Goal: Task Accomplishment & Management: Use online tool/utility

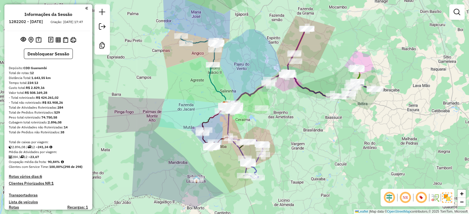
drag, startPoint x: 257, startPoint y: 104, endPoint x: 262, endPoint y: 106, distance: 5.3
click at [262, 106] on div "Janela de atendimento Grade de atendimento Capacidade Transportadoras Veículos …" at bounding box center [234, 107] width 469 height 214
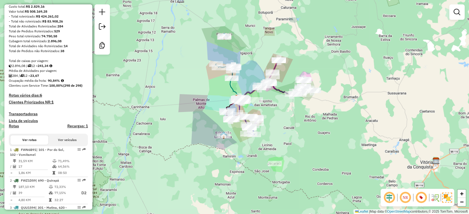
scroll to position [82, 0]
click at [33, 98] on h4 "Rotas vários dias: 6" at bounding box center [48, 95] width 79 height 5
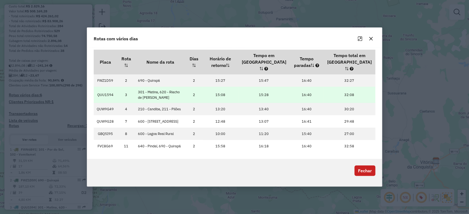
scroll to position [0, 0]
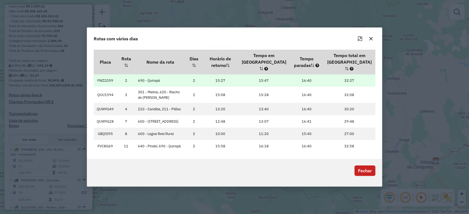
click at [101, 74] on td "FWZ1D59" at bounding box center [105, 80] width 23 height 12
copy td "FWZ1D59"
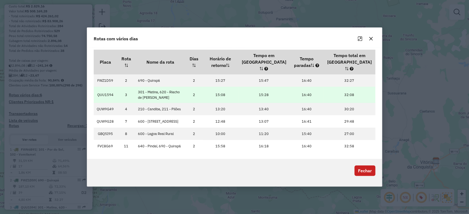
click at [103, 87] on td "QUU1594" at bounding box center [105, 95] width 23 height 16
copy td "QUU1594"
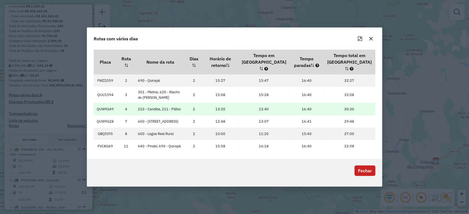
click at [99, 103] on td "QUW9G49" at bounding box center [105, 109] width 23 height 12
copy td "QUW9G49"
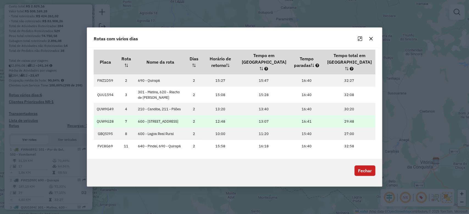
click at [107, 119] on td "QUW9G28" at bounding box center [105, 121] width 23 height 12
copy td "QUW9G28"
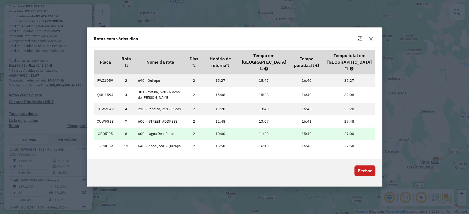
click at [105, 136] on td "GBQ5I95" at bounding box center [105, 134] width 23 height 12
copy td "GBQ5I95"
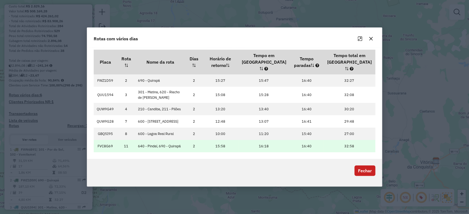
click at [110, 148] on td "FVC8G69" at bounding box center [105, 146] width 23 height 12
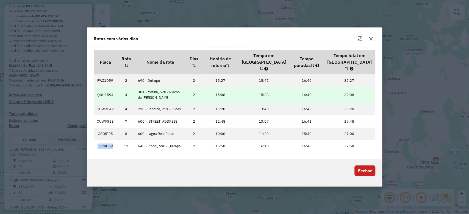
copy td "FVC8G69"
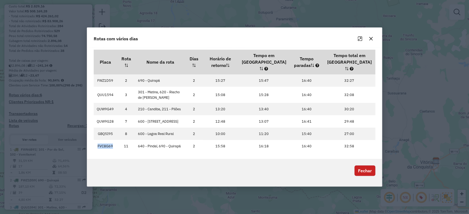
click at [360, 173] on button "Fechar" at bounding box center [364, 171] width 21 height 10
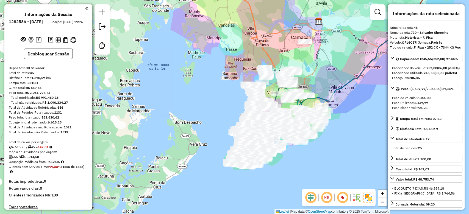
select select "*********"
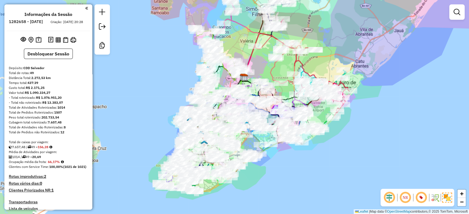
drag, startPoint x: 335, startPoint y: 28, endPoint x: 327, endPoint y: 36, distance: 11.5
click at [329, 35] on div "Janela de atendimento Grade de atendimento Capacidade Transportadoras Veículos …" at bounding box center [234, 107] width 469 height 214
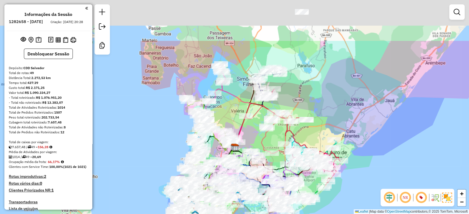
drag, startPoint x: 325, startPoint y: 27, endPoint x: 321, endPoint y: 90, distance: 63.1
click at [323, 95] on div "Janela de atendimento Grade de atendimento Capacidade Transportadoras Veículos …" at bounding box center [234, 107] width 469 height 214
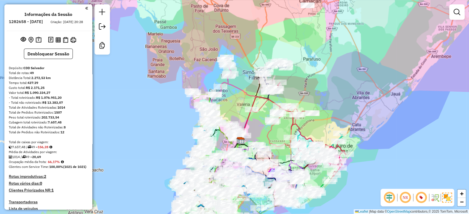
drag, startPoint x: 323, startPoint y: 80, endPoint x: 325, endPoint y: 67, distance: 14.0
click at [327, 65] on div "Janela de atendimento Grade de atendimento Capacidade Transportadoras Veículos …" at bounding box center [234, 107] width 469 height 214
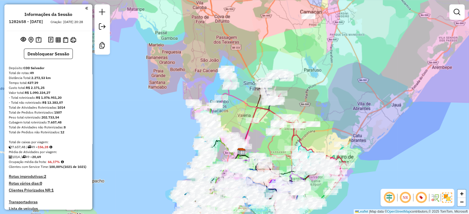
drag, startPoint x: 316, startPoint y: 80, endPoint x: 316, endPoint y: 99, distance: 18.7
click at [316, 99] on div "Janela de atendimento Grade de atendimento Capacidade Transportadoras Veículos …" at bounding box center [234, 107] width 469 height 214
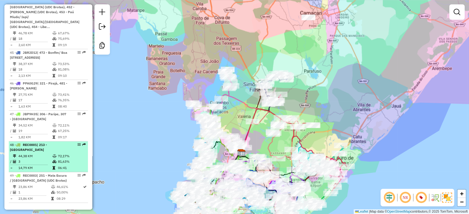
scroll to position [1732, 0]
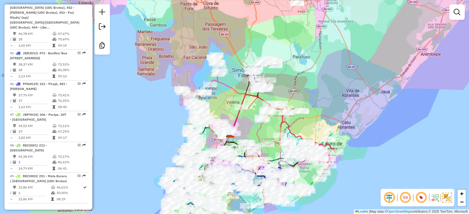
drag, startPoint x: 238, startPoint y: 95, endPoint x: 220, endPoint y: 64, distance: 35.3
click at [220, 74] on icon at bounding box center [231, 106] width 29 height 65
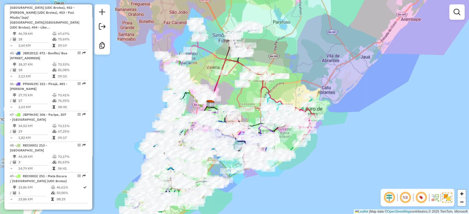
drag, startPoint x: 229, startPoint y: 87, endPoint x: 218, endPoint y: 72, distance: 18.1
click at [218, 72] on div "Janela de atendimento Grade de atendimento Capacidade Transportadoras Veículos …" at bounding box center [234, 107] width 469 height 214
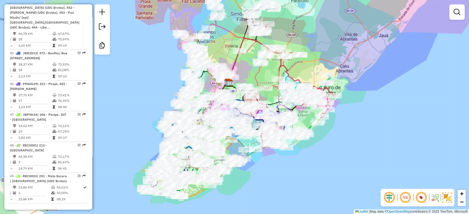
drag, startPoint x: 149, startPoint y: 93, endPoint x: 167, endPoint y: 88, distance: 19.1
click at [167, 88] on div "Janela de atendimento Grade de atendimento Capacidade Transportadoras Veículos …" at bounding box center [234, 107] width 469 height 214
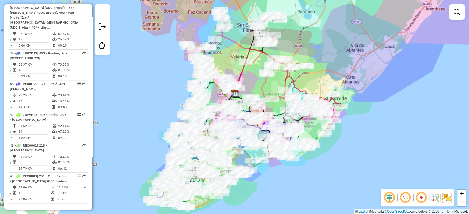
drag, startPoint x: 169, startPoint y: 114, endPoint x: 171, endPoint y: 123, distance: 9.1
click at [171, 123] on div "Janela de atendimento Grade de atendimento Capacidade Transportadoras Veículos …" at bounding box center [234, 107] width 469 height 214
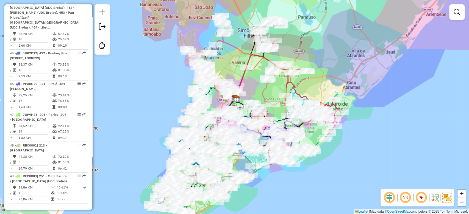
drag, startPoint x: 164, startPoint y: 98, endPoint x: 159, endPoint y: 89, distance: 10.3
click at [159, 89] on div "Janela de atendimento Grade de atendimento Capacidade Transportadoras Veículos …" at bounding box center [234, 107] width 469 height 214
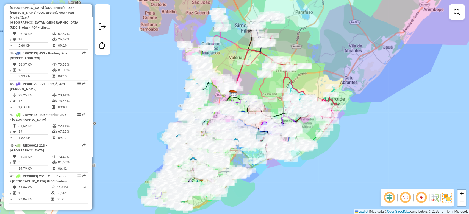
drag, startPoint x: 160, startPoint y: 125, endPoint x: 168, endPoint y: 125, distance: 7.7
click at [168, 125] on div "Rota 40 - Placa PPA0G43 54925289 - MERCADINHO EVELLIN Janela de atendimento Gra…" at bounding box center [234, 107] width 469 height 214
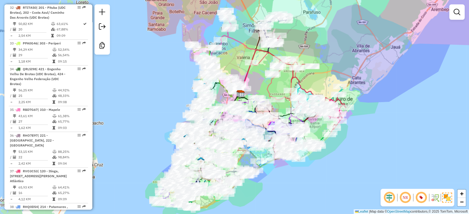
drag, startPoint x: 155, startPoint y: 70, endPoint x: 154, endPoint y: 110, distance: 40.4
click at [154, 110] on div "Janela de atendimento Grade de atendimento Capacidade Transportadoras Veículos …" at bounding box center [234, 107] width 469 height 214
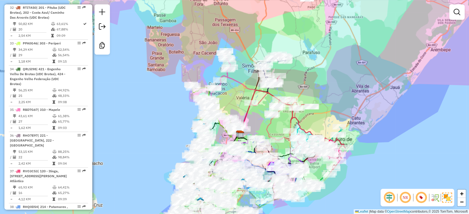
scroll to position [1307, 0]
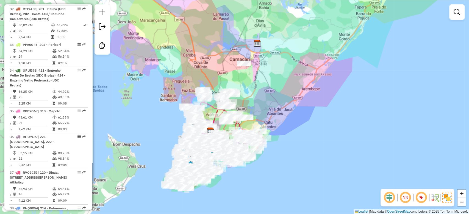
drag, startPoint x: 187, startPoint y: 63, endPoint x: 188, endPoint y: 67, distance: 4.2
click at [187, 64] on div "Janela de atendimento Grade de atendimento Capacidade Transportadoras Veículos …" at bounding box center [234, 107] width 469 height 214
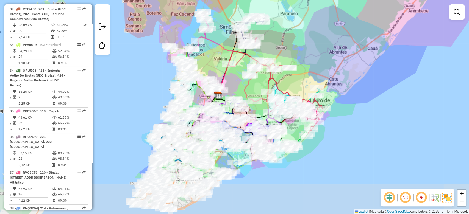
drag, startPoint x: 224, startPoint y: 102, endPoint x: 225, endPoint y: 44, distance: 58.0
click at [225, 44] on div "Janela de atendimento Grade de atendimento Capacidade Transportadoras Veículos …" at bounding box center [234, 107] width 469 height 214
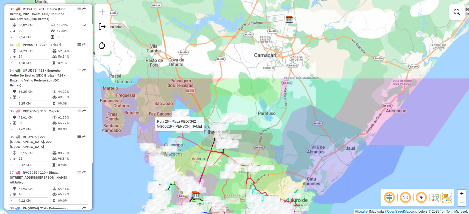
drag, startPoint x: 230, startPoint y: 43, endPoint x: 210, endPoint y: 137, distance: 96.7
click at [210, 138] on div "Rota 26 - Placa RBD7G62 54965619 - JANETE JESUS DA SILV Janela de atendimento G…" at bounding box center [234, 107] width 469 height 214
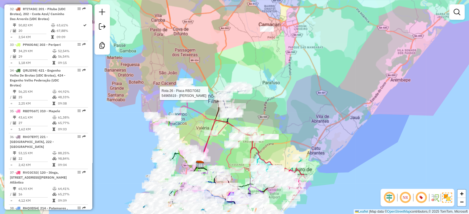
drag, startPoint x: 223, startPoint y: 77, endPoint x: 224, endPoint y: 67, distance: 9.7
click at [224, 63] on div "Rota 26 - Placa RBD7G62 54965619 - JANETE JESUS DA SILV Janela de atendimento G…" at bounding box center [234, 107] width 469 height 214
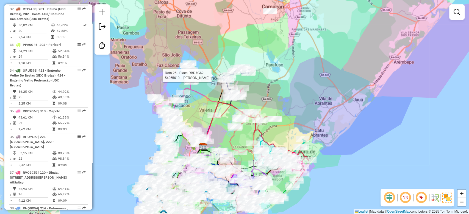
drag, startPoint x: 213, startPoint y: 103, endPoint x: 219, endPoint y: 80, distance: 23.7
click at [219, 82] on icon at bounding box center [204, 114] width 29 height 65
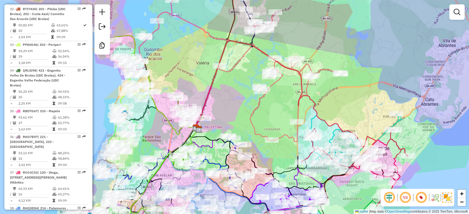
click at [233, 112] on div "Rota 26 - Placa RBD7G62 54965619 - JANETE JESUS DA SILV Janela de atendimento G…" at bounding box center [234, 107] width 469 height 214
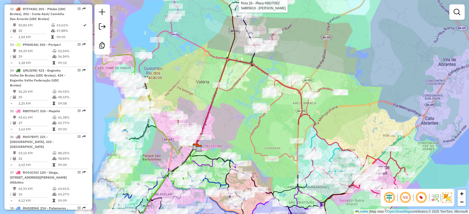
drag, startPoint x: 230, startPoint y: 108, endPoint x: 230, endPoint y: 113, distance: 5.5
click at [230, 113] on div "Rota 26 - Placa RBD7G62 54965619 - JANETE JESUS DA SILV Janela de atendimento G…" at bounding box center [234, 107] width 469 height 214
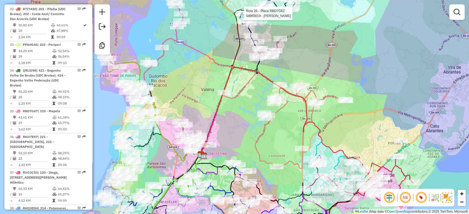
drag, startPoint x: 222, startPoint y: 109, endPoint x: 218, endPoint y: 115, distance: 7.2
click at [231, 126] on div "Rota 26 - Placa RBD7G62 54965619 - JANETE JESUS DA SILV Janela de atendimento G…" at bounding box center [234, 107] width 469 height 214
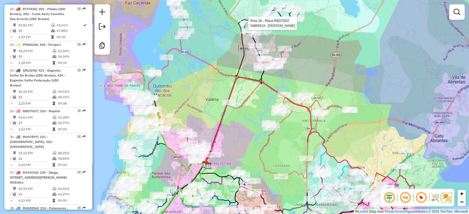
click at [194, 58] on icon at bounding box center [209, 101] width 58 height 129
select select "**********"
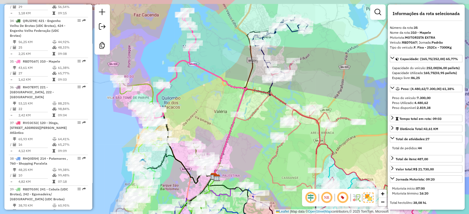
scroll to position [1359, 0]
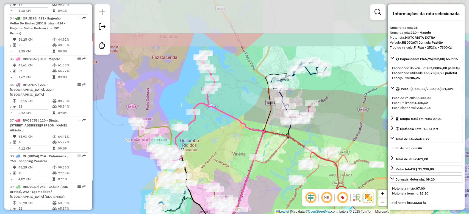
drag, startPoint x: 196, startPoint y: 69, endPoint x: 214, endPoint y: 115, distance: 49.8
click at [215, 116] on div "Janela de atendimento Grade de atendimento Capacidade Transportadoras Veículos …" at bounding box center [234, 107] width 469 height 214
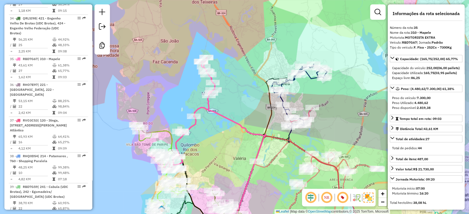
click at [258, 112] on div "Janela de atendimento Grade de atendimento Capacidade Transportadoras Veículos …" at bounding box center [234, 107] width 469 height 214
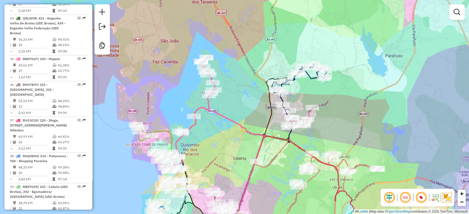
drag, startPoint x: 223, startPoint y: 113, endPoint x: 239, endPoint y: 51, distance: 64.2
click at [239, 49] on div "Janela de atendimento Grade de atendimento Capacidade Transportadoras Veículos …" at bounding box center [234, 107] width 469 height 214
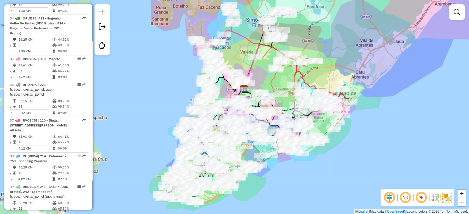
drag, startPoint x: 247, startPoint y: 82, endPoint x: 241, endPoint y: 63, distance: 19.9
click at [241, 61] on div "Janela de atendimento Grade de atendimento Capacidade Transportadoras Veículos …" at bounding box center [234, 107] width 469 height 214
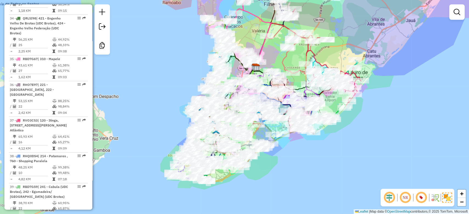
drag, startPoint x: 265, startPoint y: 135, endPoint x: 268, endPoint y: 129, distance: 6.2
click at [268, 129] on icon at bounding box center [248, 104] width 53 height 77
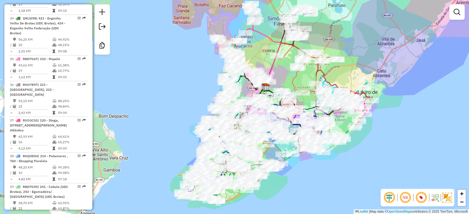
drag, startPoint x: 269, startPoint y: 59, endPoint x: 276, endPoint y: 86, distance: 28.4
click at [276, 86] on div "Janela de atendimento Grade de atendimento Capacidade Transportadoras Veículos …" at bounding box center [234, 107] width 469 height 214
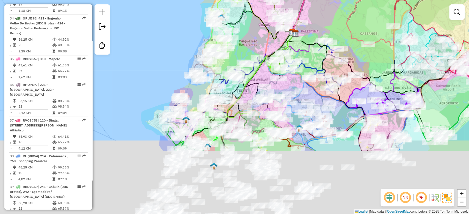
drag, startPoint x: 244, startPoint y: 125, endPoint x: 262, endPoint y: 15, distance: 111.2
click at [263, 20] on div "Janela de atendimento Grade de atendimento Capacidade Transportadoras Veículos …" at bounding box center [234, 107] width 469 height 214
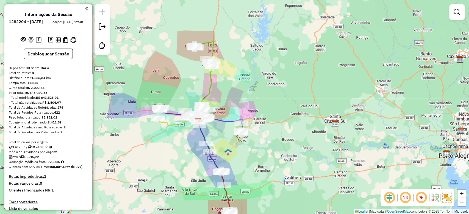
click at [46, 149] on strong "189,58" at bounding box center [43, 147] width 11 height 4
copy strong "189,58"
click at [53, 160] on div "274 / 18 = 15,22" at bounding box center [48, 157] width 79 height 5
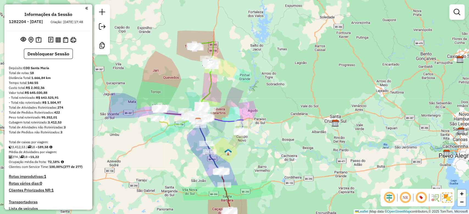
click at [55, 164] on strong "72,18%" at bounding box center [54, 162] width 12 height 4
copy strong "72,18"
click at [67, 43] on img at bounding box center [65, 40] width 5 height 6
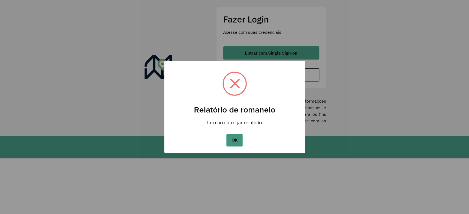
click at [240, 145] on button "OK" at bounding box center [234, 140] width 16 height 13
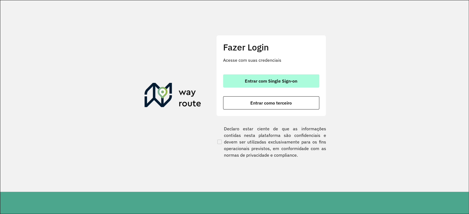
click at [255, 80] on span "Entrar com Single Sign-on" at bounding box center [271, 81] width 52 height 4
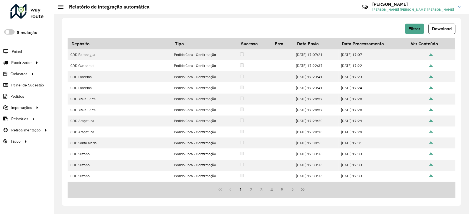
click at [0, 0] on span "Entregas" at bounding box center [0, 0] width 0 height 0
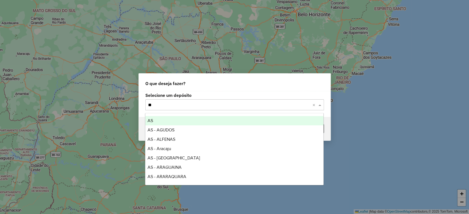
type input "***"
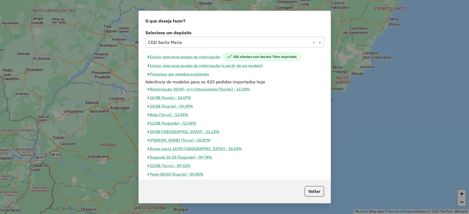
click at [188, 56] on button "Iniciar uma nova sessão de roteirização" at bounding box center [183, 56] width 77 height 9
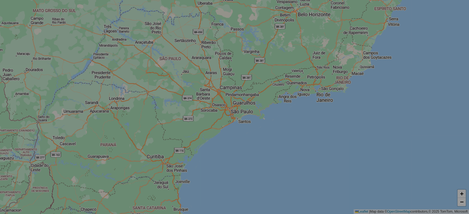
select select "*"
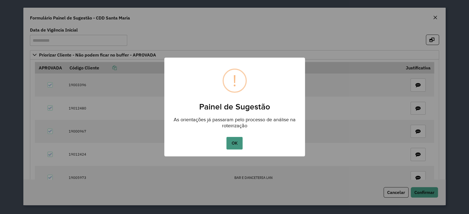
click at [229, 139] on button "OK" at bounding box center [234, 143] width 16 height 13
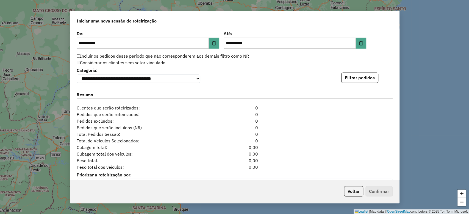
scroll to position [574, 0]
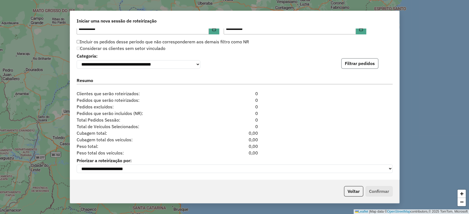
click at [367, 58] on button "Filtrar pedidos" at bounding box center [359, 63] width 37 height 10
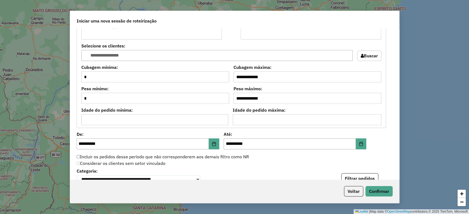
scroll to position [677, 0]
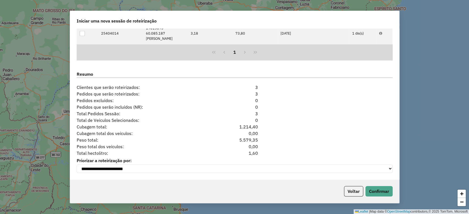
click at [253, 151] on div "1,60" at bounding box center [235, 153] width 54 height 7
copy div "1,60"
click at [351, 188] on button "Voltar" at bounding box center [353, 191] width 19 height 10
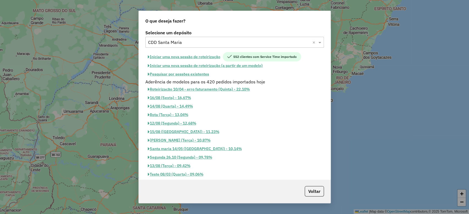
scroll to position [666, 0]
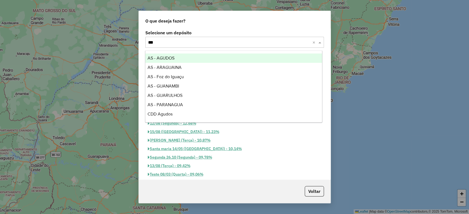
type input "****"
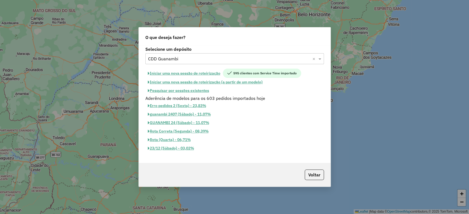
click at [204, 72] on button "Iniciar uma nova sessão de roteirização" at bounding box center [183, 73] width 77 height 9
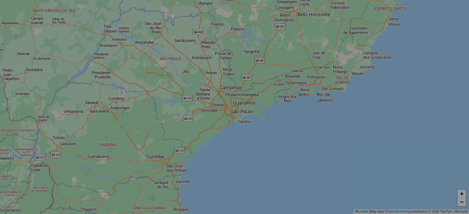
select select "*"
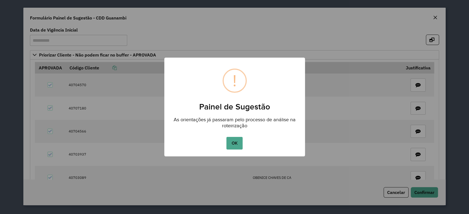
click at [238, 143] on button "OK" at bounding box center [234, 143] width 16 height 13
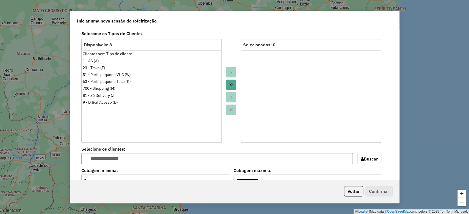
scroll to position [574, 0]
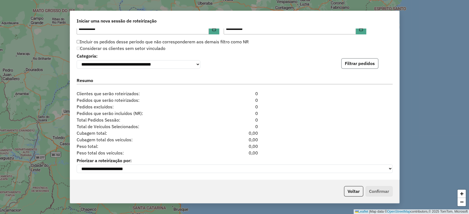
click at [370, 65] on button "Filtrar pedidos" at bounding box center [359, 63] width 37 height 10
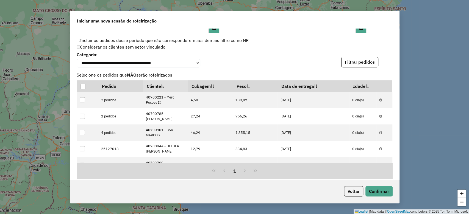
scroll to position [694, 0]
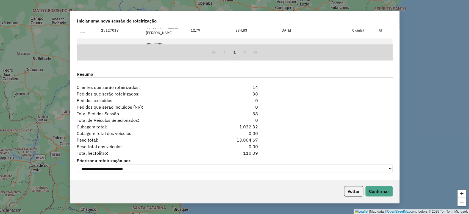
click at [246, 154] on div "110,39" at bounding box center [235, 153] width 54 height 7
copy div "110,39"
click at [348, 190] on button "Voltar" at bounding box center [353, 191] width 19 height 10
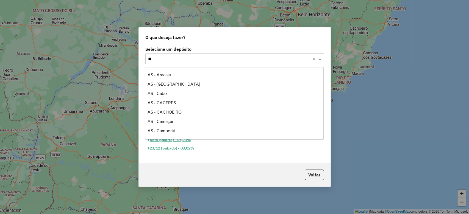
scroll to position [336, 0]
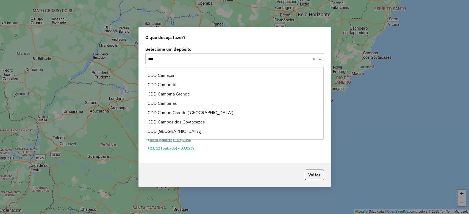
type input "****"
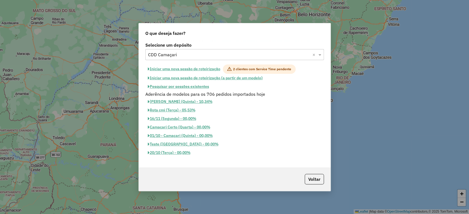
click at [178, 66] on button "Iniciar uma nova sessão de roteirização" at bounding box center [183, 69] width 77 height 9
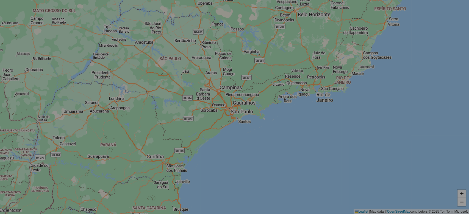
select select "*"
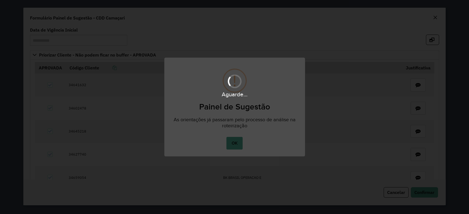
click at [238, 0] on body "**********" at bounding box center [234, 0] width 469 height 0
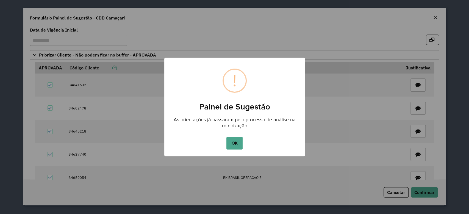
click at [238, 144] on button "OK" at bounding box center [234, 143] width 16 height 13
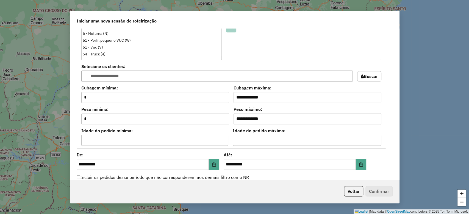
scroll to position [590, 0]
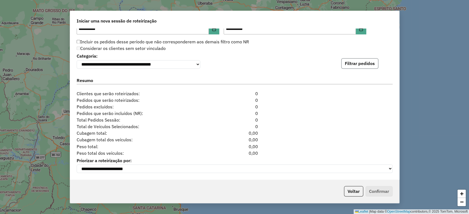
click at [352, 63] on button "Filtrar pedidos" at bounding box center [359, 63] width 37 height 10
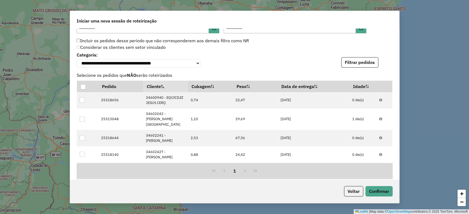
scroll to position [710, 0]
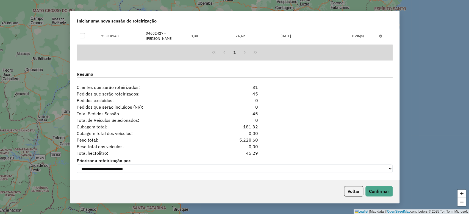
click at [248, 154] on div "45,29" at bounding box center [235, 153] width 54 height 7
copy div "45,29"
click at [346, 191] on button "Voltar" at bounding box center [353, 191] width 19 height 10
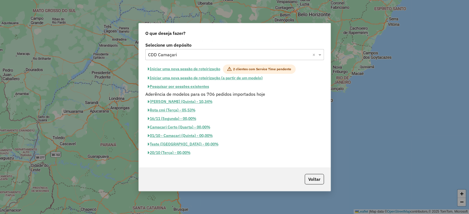
scroll to position [699, 0]
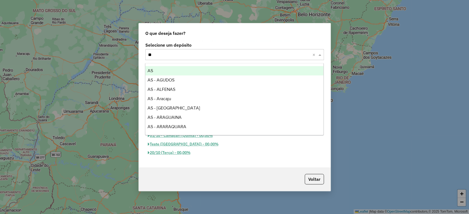
type input "***"
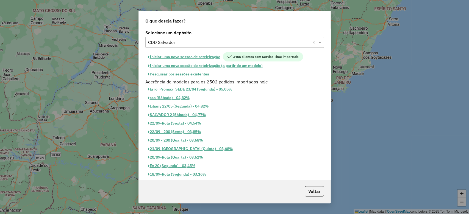
click at [175, 57] on button "Iniciar uma nova sessão de roteirização" at bounding box center [183, 56] width 77 height 9
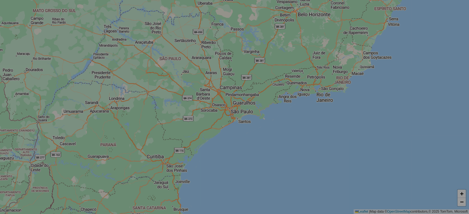
select select "*"
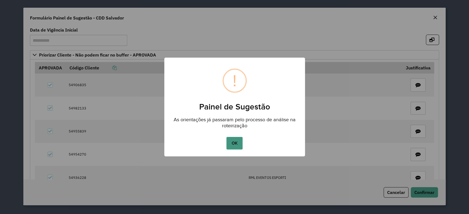
click at [240, 142] on button "OK" at bounding box center [234, 143] width 16 height 13
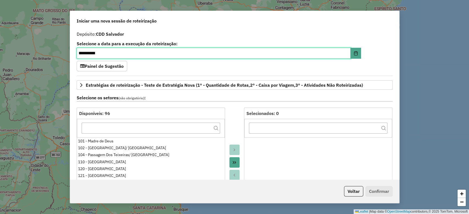
scroll to position [590, 0]
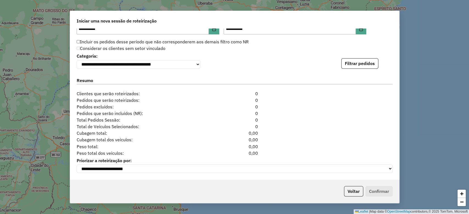
click at [373, 68] on div "**********" at bounding box center [234, 104] width 329 height 151
click at [372, 64] on button "Filtrar pedidos" at bounding box center [359, 63] width 37 height 10
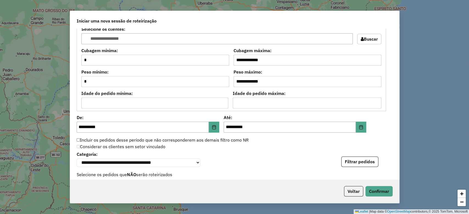
scroll to position [710, 0]
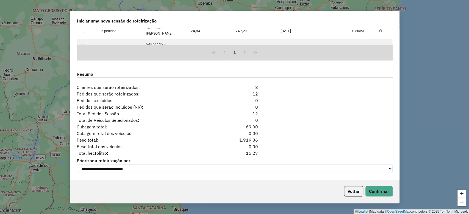
click at [249, 151] on div "15,27" at bounding box center [235, 153] width 54 height 7
copy div "15,27"
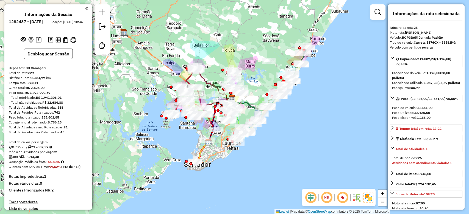
select select "*********"
click at [43, 149] on strong "302,97" at bounding box center [43, 147] width 11 height 4
copy strong "302,97"
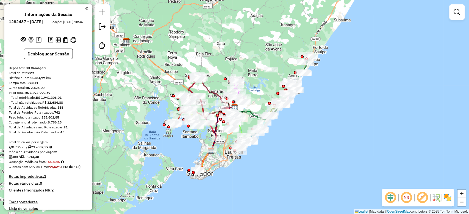
click at [451, 197] on img at bounding box center [447, 197] width 9 height 9
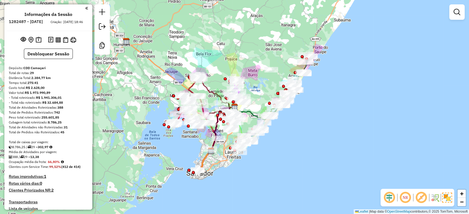
click at [418, 196] on em at bounding box center [421, 197] width 13 height 13
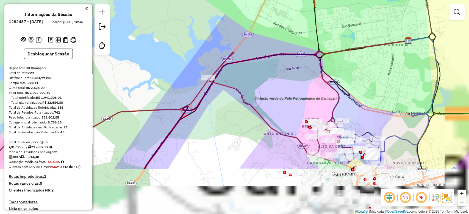
drag, startPoint x: 223, startPoint y: 107, endPoint x: 206, endPoint y: 59, distance: 50.2
click at [207, 62] on div "Janela de atendimento Grade de atendimento Capacidade Transportadoras Veículos …" at bounding box center [234, 107] width 469 height 214
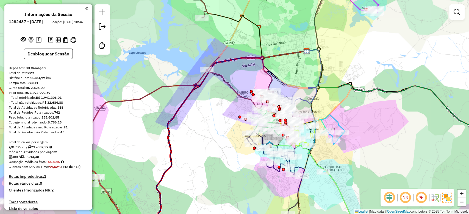
drag, startPoint x: 237, startPoint y: 104, endPoint x: 223, endPoint y: 95, distance: 15.8
click at [223, 95] on div "Janela de atendimento Grade de atendimento Capacidade Transportadoras Veículos …" at bounding box center [234, 107] width 469 height 214
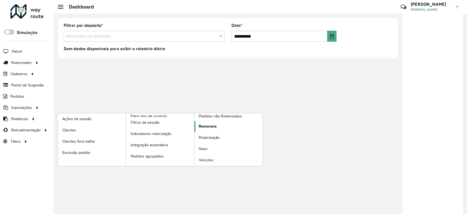
click at [219, 127] on link "Romaneio" at bounding box center [229, 126] width 68 height 11
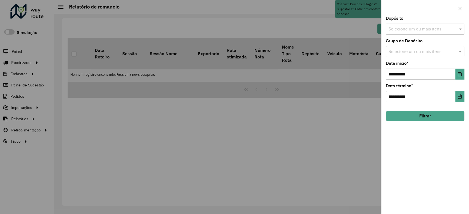
click at [415, 34] on div "Selecione um ou mais itens" at bounding box center [425, 29] width 79 height 11
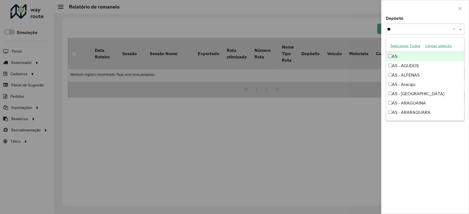
type input "***"
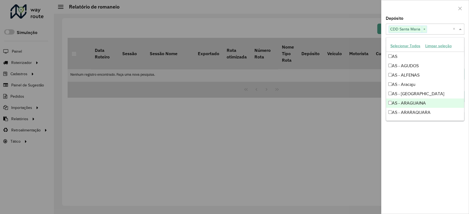
click at [420, 18] on div "Depósito Selecione um ou mais itens CDD Santa Maria × ×" at bounding box center [425, 25] width 79 height 18
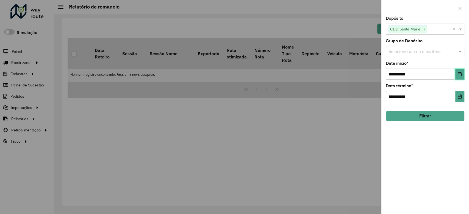
click at [459, 71] on button "Choose Date" at bounding box center [459, 74] width 9 height 11
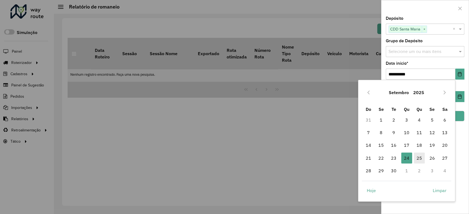
click at [416, 157] on span "25" at bounding box center [419, 158] width 11 height 11
type input "**********"
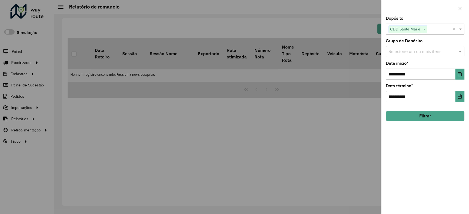
click at [446, 113] on button "Filtrar" at bounding box center [425, 116] width 79 height 10
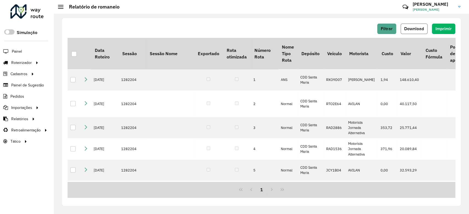
click at [415, 27] on span "Download" at bounding box center [414, 28] width 20 height 5
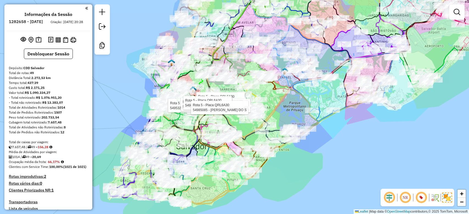
click at [329, 184] on div "Rota 5 - Placa QRL6A30 54922512 - PAULO DE JESUS Rota 5 - Placa QRL6A30 5497504…" at bounding box center [234, 107] width 469 height 214
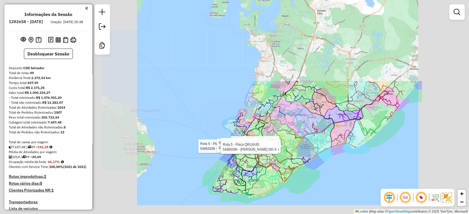
scroll to position [1359, 0]
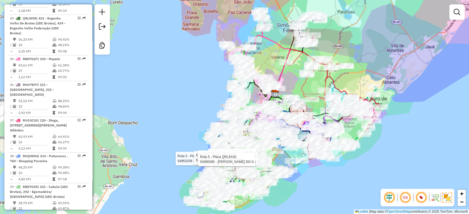
drag, startPoint x: 378, startPoint y: 140, endPoint x: 350, endPoint y: 155, distance: 31.3
click at [350, 155] on div "Rota 5 - Placa QRL6A30 54922512 - PAULO DE JESUS Rota 5 - Placa QRL6A30 5497504…" at bounding box center [234, 107] width 469 height 214
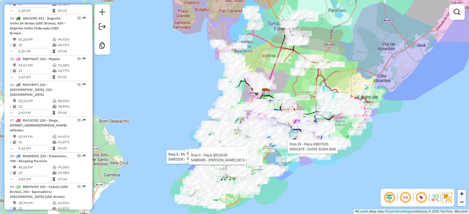
drag, startPoint x: 316, startPoint y: 188, endPoint x: 309, endPoint y: 178, distance: 12.7
click at [309, 178] on div "Rota 5 - Placa QRL6A30 54922512 - PAULO DE JESUS Rota 5 - Placa QRL6A30 5497504…" at bounding box center [234, 107] width 469 height 214
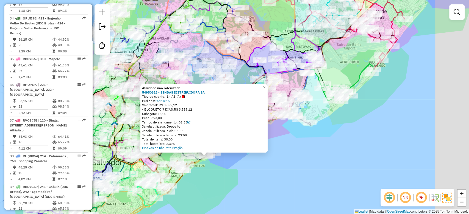
drag, startPoint x: 331, startPoint y: 124, endPoint x: 275, endPoint y: 158, distance: 65.8
click at [275, 158] on div "Atividade não roteirizada 54950818 - SENDAS DISTRIBUIDORA SA Tipo de cliente: 1…" at bounding box center [234, 107] width 469 height 214
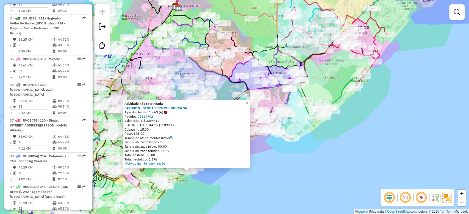
drag, startPoint x: 344, startPoint y: 109, endPoint x: 317, endPoint y: 140, distance: 40.9
click at [317, 143] on div "Atividade não roteirizada 54950818 - SENDAS DISTRIBUIDORA SA Tipo de cliente: 1…" at bounding box center [234, 107] width 469 height 214
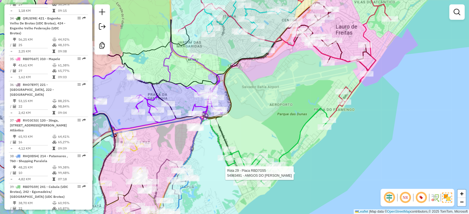
click at [335, 112] on icon at bounding box center [284, 50] width 213 height 142
select select "**********"
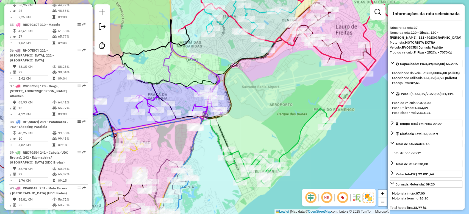
scroll to position [1415, 0]
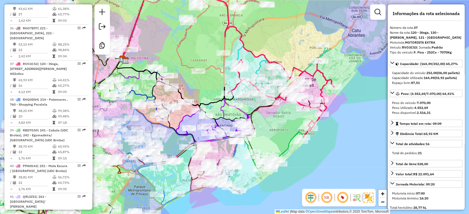
drag, startPoint x: 327, startPoint y: 97, endPoint x: 295, endPoint y: 125, distance: 43.1
click at [295, 125] on div "Janela de atendimento Grade de atendimento Capacidade Transportadoras Veículos …" at bounding box center [234, 107] width 469 height 214
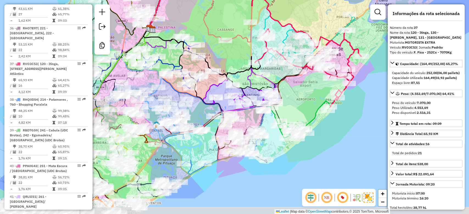
drag, startPoint x: 286, startPoint y: 136, endPoint x: 320, endPoint y: 97, distance: 51.0
click at [320, 97] on div "Janela de atendimento Grade de atendimento Capacidade Transportadoras Veículos …" at bounding box center [234, 107] width 469 height 214
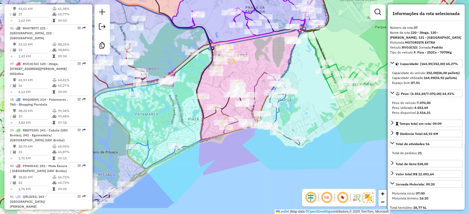
drag, startPoint x: 299, startPoint y: 134, endPoint x: 360, endPoint y: 91, distance: 74.2
click at [360, 91] on div "Janela de atendimento Grade de atendimento Capacidade Transportadoras Veículos …" at bounding box center [234, 107] width 469 height 214
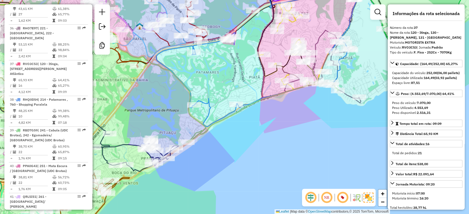
drag, startPoint x: 285, startPoint y: 111, endPoint x: 337, endPoint y: 94, distance: 53.9
click at [337, 94] on div "Janela de atendimento Grade de atendimento Capacidade Transportadoras Veículos …" at bounding box center [234, 107] width 469 height 214
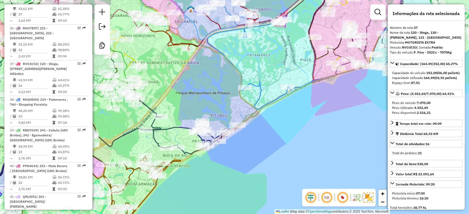
click at [271, 102] on icon at bounding box center [313, 84] width 152 height 82
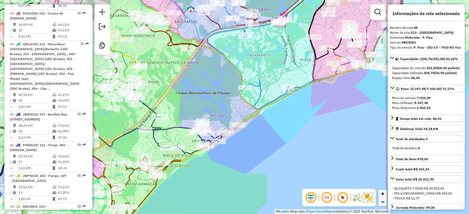
scroll to position [1760, 0]
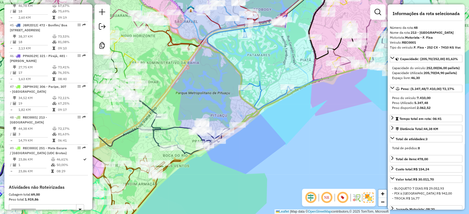
click at [254, 102] on icon at bounding box center [302, 62] width 191 height 94
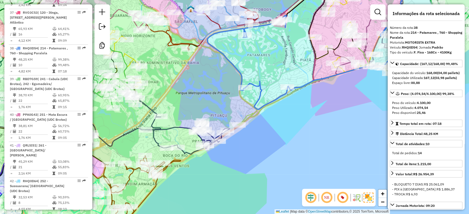
scroll to position [1451, 0]
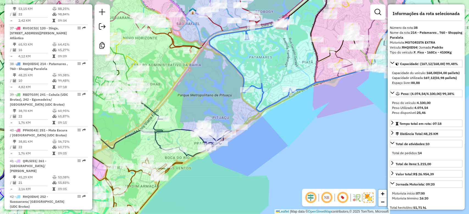
drag, startPoint x: 258, startPoint y: 100, endPoint x: 260, endPoint y: 102, distance: 2.9
click at [260, 102] on icon at bounding box center [304, 64] width 191 height 94
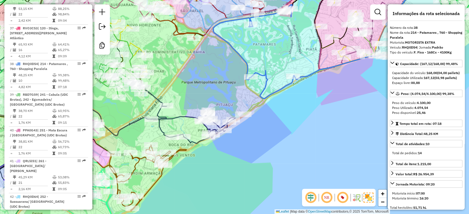
click at [257, 105] on icon at bounding box center [319, 73] width 152 height 82
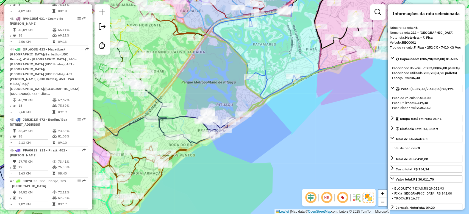
scroll to position [1760, 0]
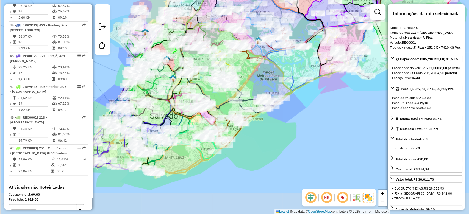
drag, startPoint x: 231, startPoint y: 111, endPoint x: 264, endPoint y: 79, distance: 46.1
click at [264, 79] on div "Janela de atendimento Grade de atendimento Capacidade Transportadoras Veículos …" at bounding box center [234, 107] width 469 height 214
